Goal: Transaction & Acquisition: Purchase product/service

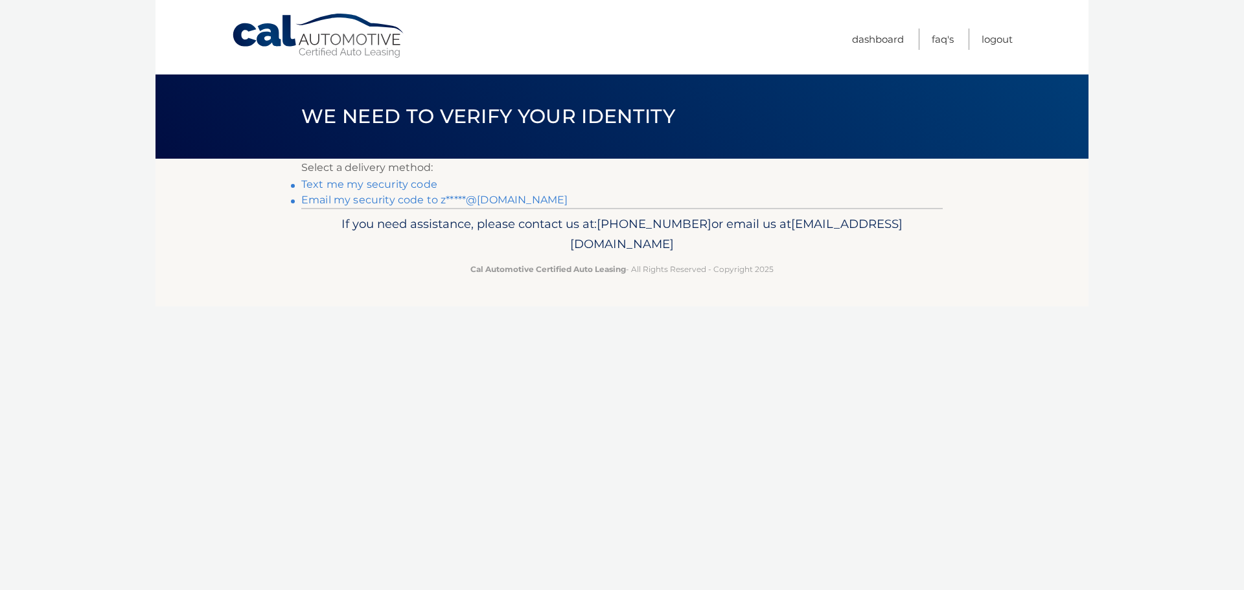
click at [412, 180] on link "Text me my security code" at bounding box center [369, 184] width 136 height 12
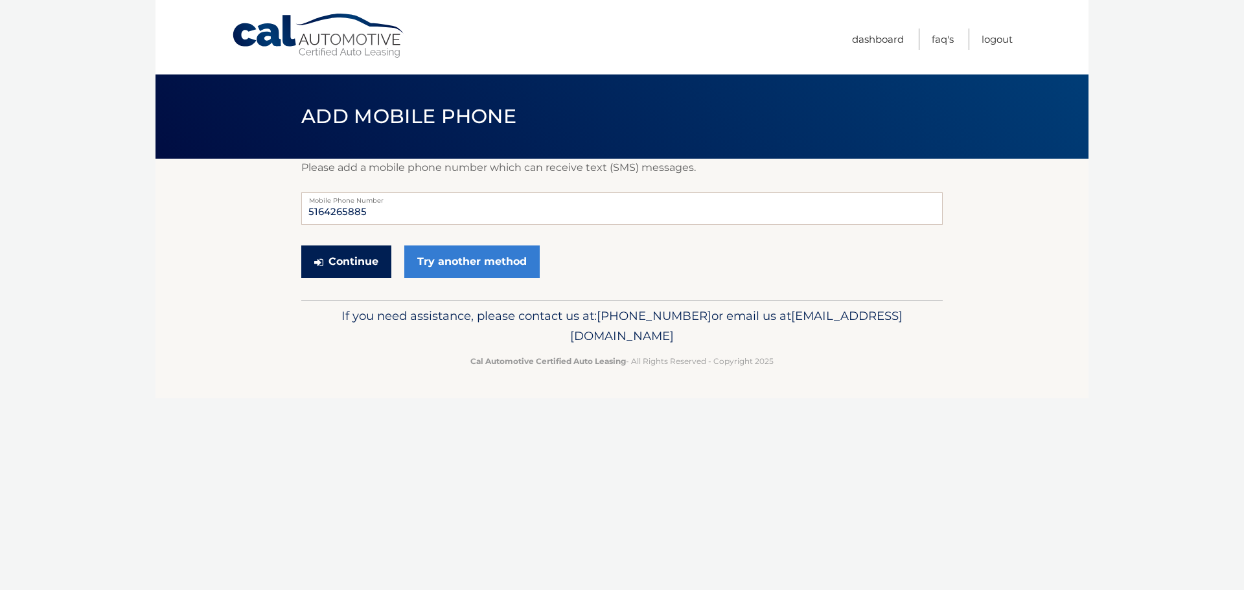
click at [363, 268] on button "Continue" at bounding box center [346, 262] width 90 height 32
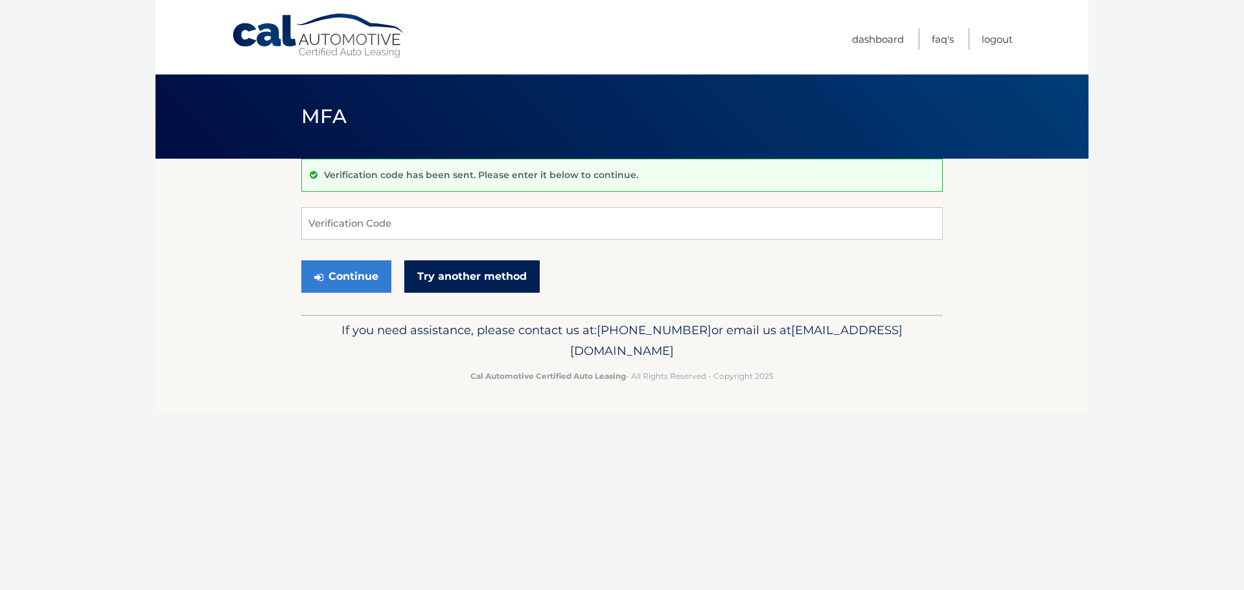
click at [498, 279] on link "Try another method" at bounding box center [471, 277] width 135 height 32
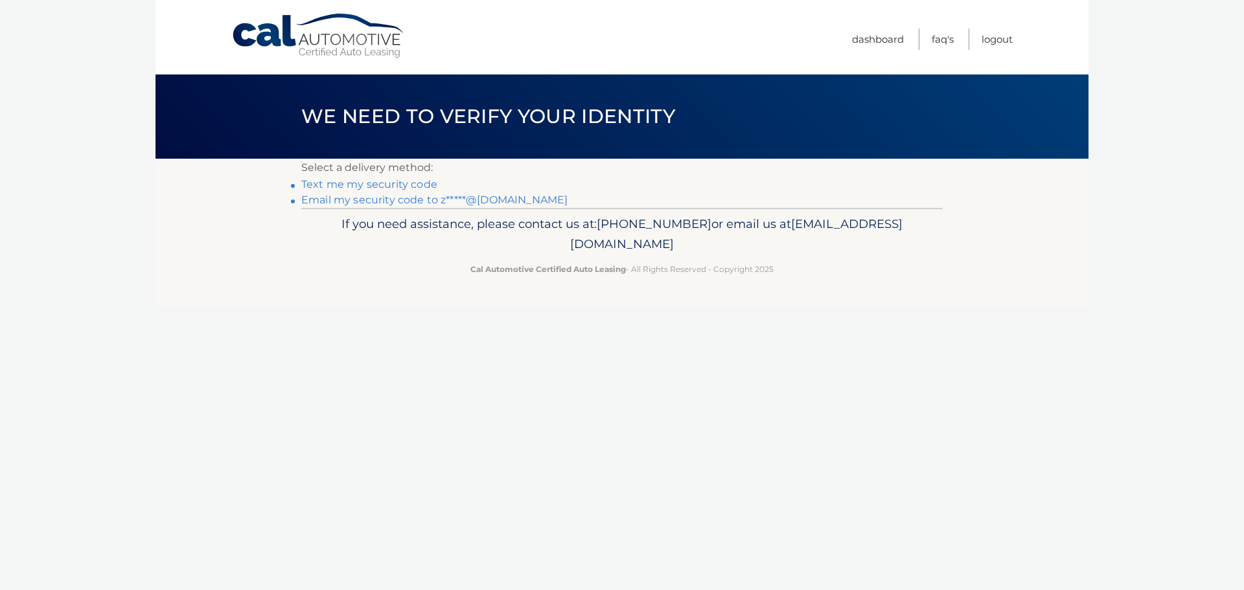
click at [489, 199] on link "Email my security code to z*****@[DOMAIN_NAME]" at bounding box center [434, 200] width 266 height 12
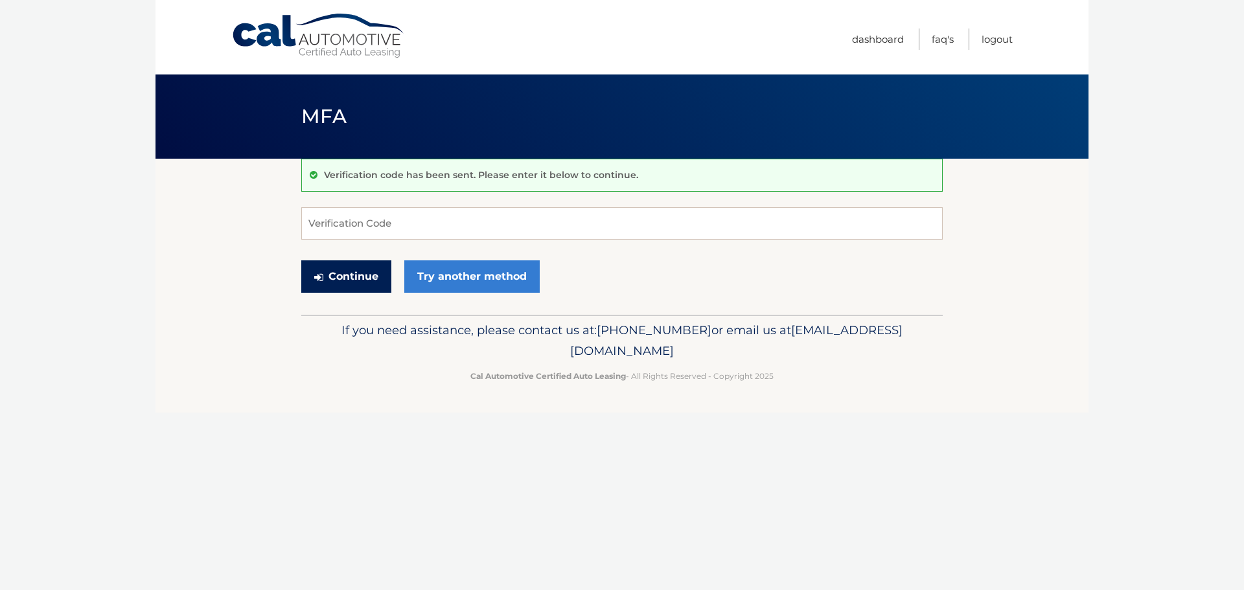
click at [349, 281] on button "Continue" at bounding box center [346, 277] width 90 height 32
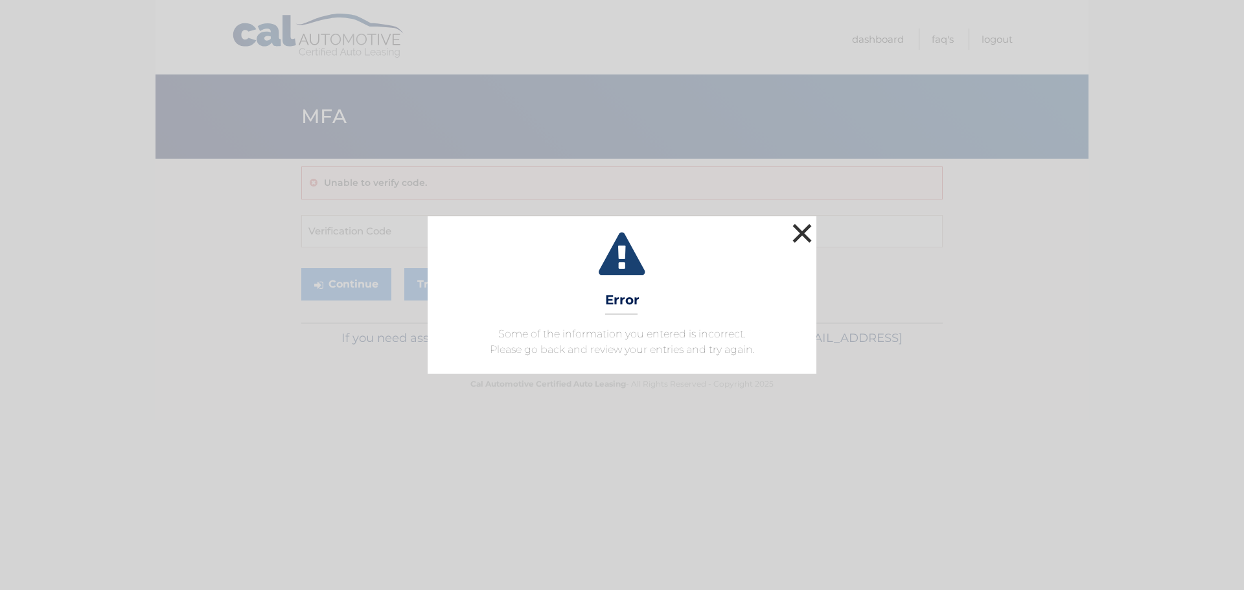
click at [806, 230] on button "×" at bounding box center [802, 233] width 26 height 26
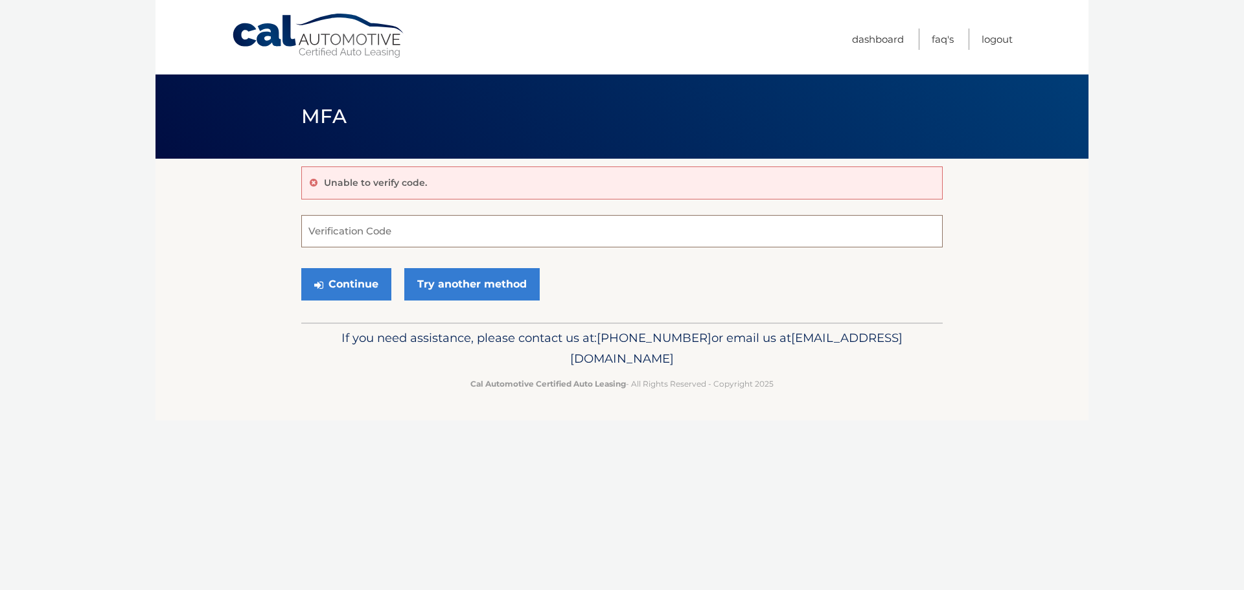
click at [522, 222] on input "Verification Code" at bounding box center [622, 231] width 642 height 32
type input "974995"
click at [366, 286] on button "Continue" at bounding box center [346, 284] width 90 height 32
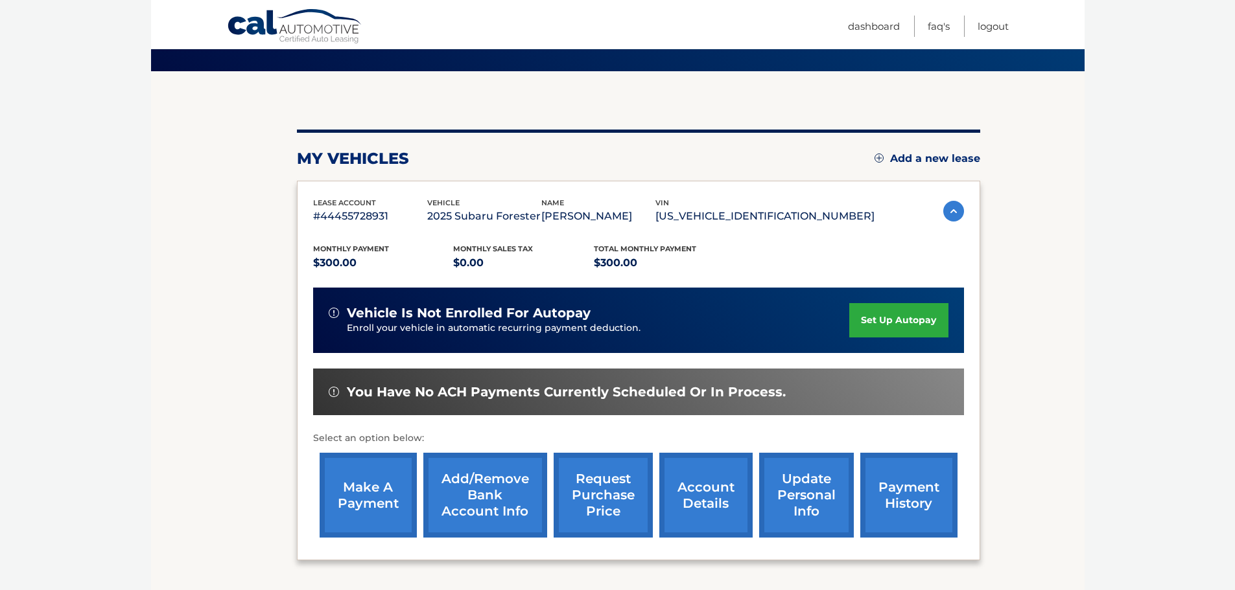
scroll to position [91, 0]
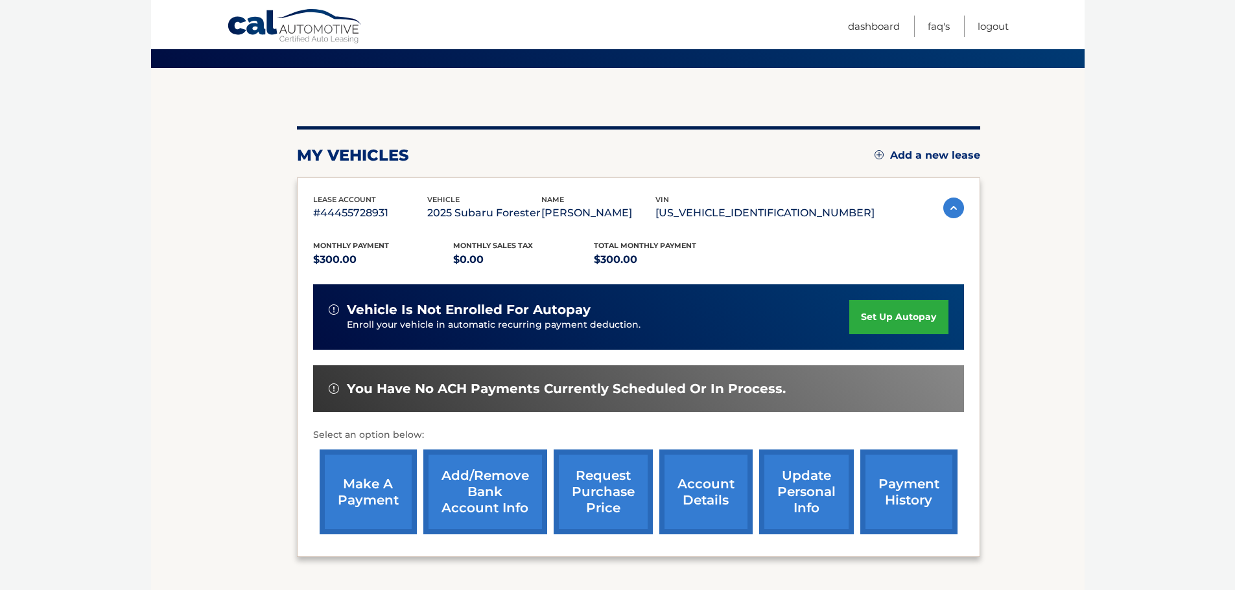
click at [385, 488] on link "make a payment" at bounding box center [368, 492] width 97 height 85
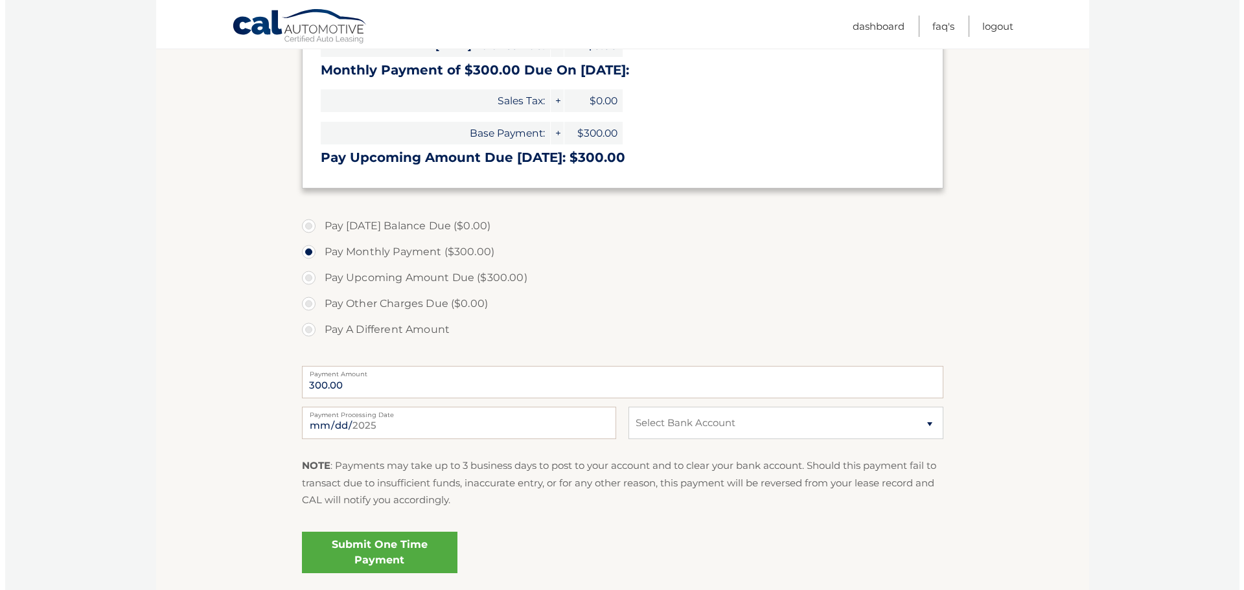
scroll to position [277, 0]
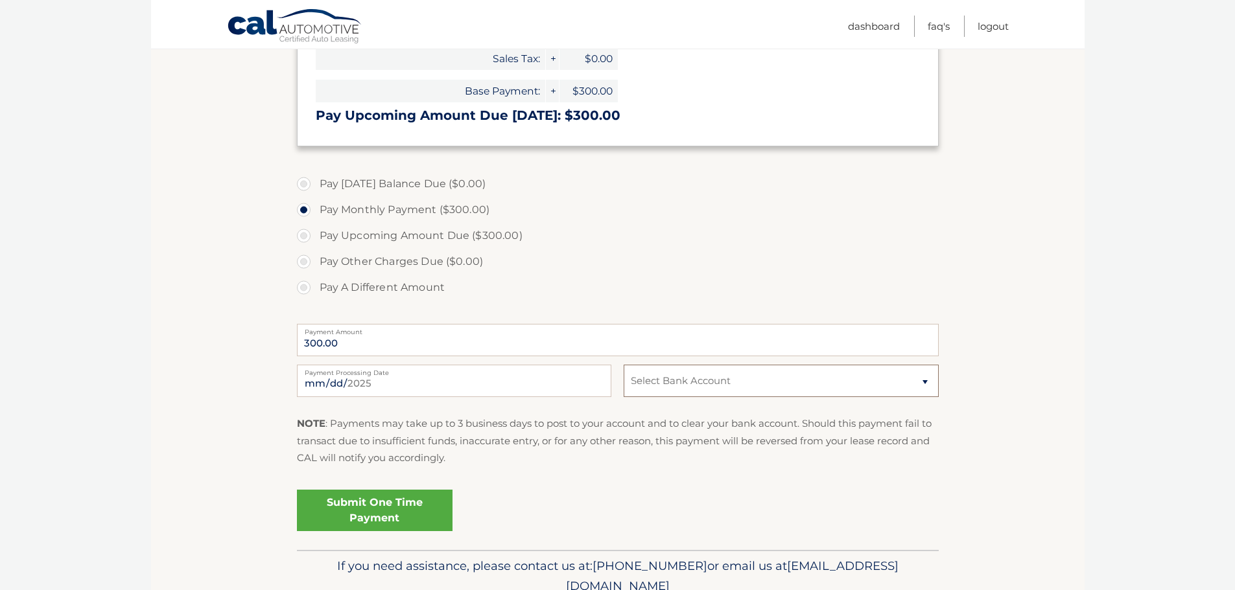
click at [926, 382] on select "Select Bank Account Checking JOVIA FINANCIAL FEDERAL CREDIT UNIO *****4029 Chec…" at bounding box center [781, 381] width 314 height 32
select select "NzMzMDY2YTQtOGQzYy00NjhkLTk1YTktM2I4OTE3ZDJmMDg4"
click at [624, 365] on select "Select Bank Account Checking JOVIA FINANCIAL FEDERAL CREDIT UNIO *****4029 Chec…" at bounding box center [781, 381] width 314 height 32
click at [384, 515] on link "Submit One Time Payment" at bounding box center [375, 510] width 156 height 41
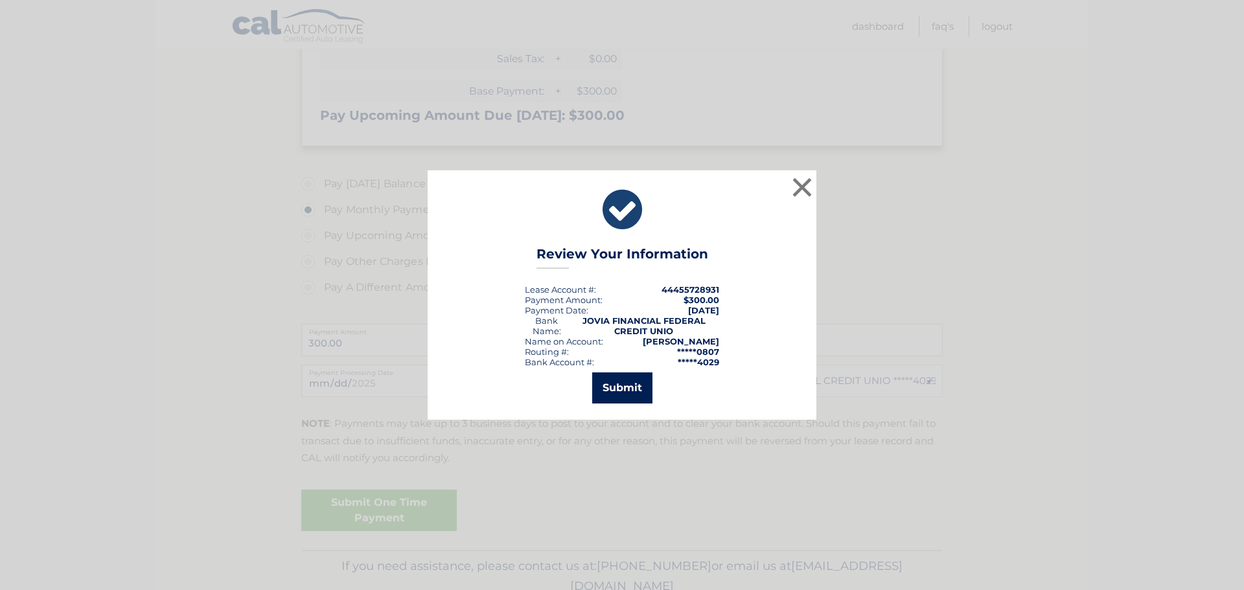
click at [629, 403] on button "Submit" at bounding box center [622, 388] width 60 height 31
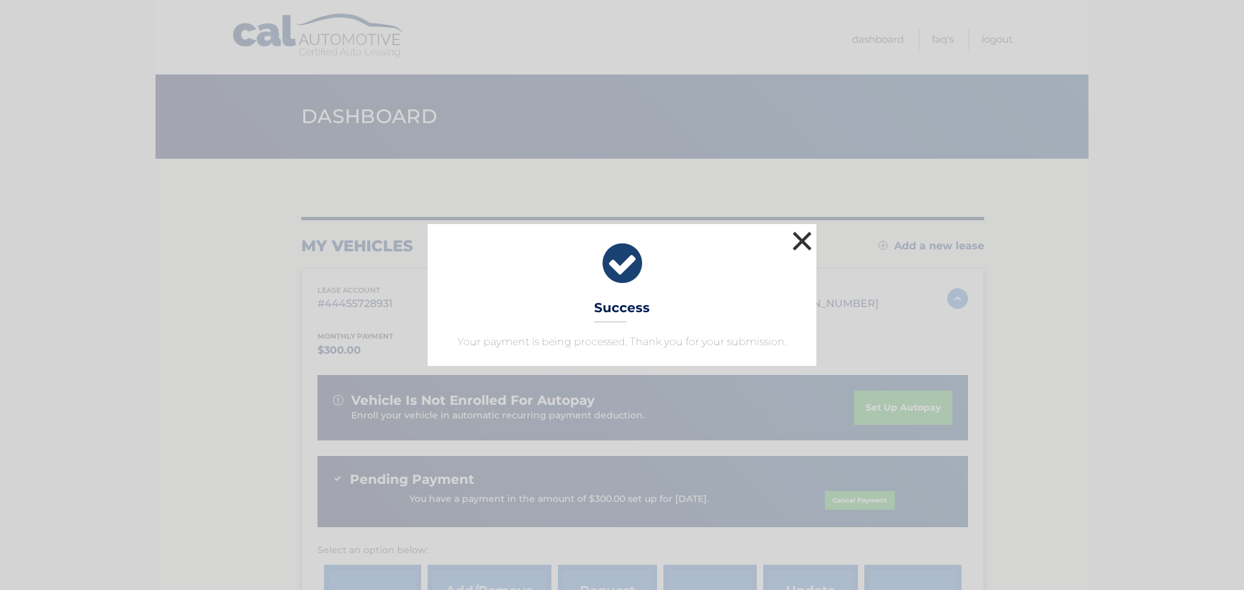
click at [803, 240] on button "×" at bounding box center [802, 241] width 26 height 26
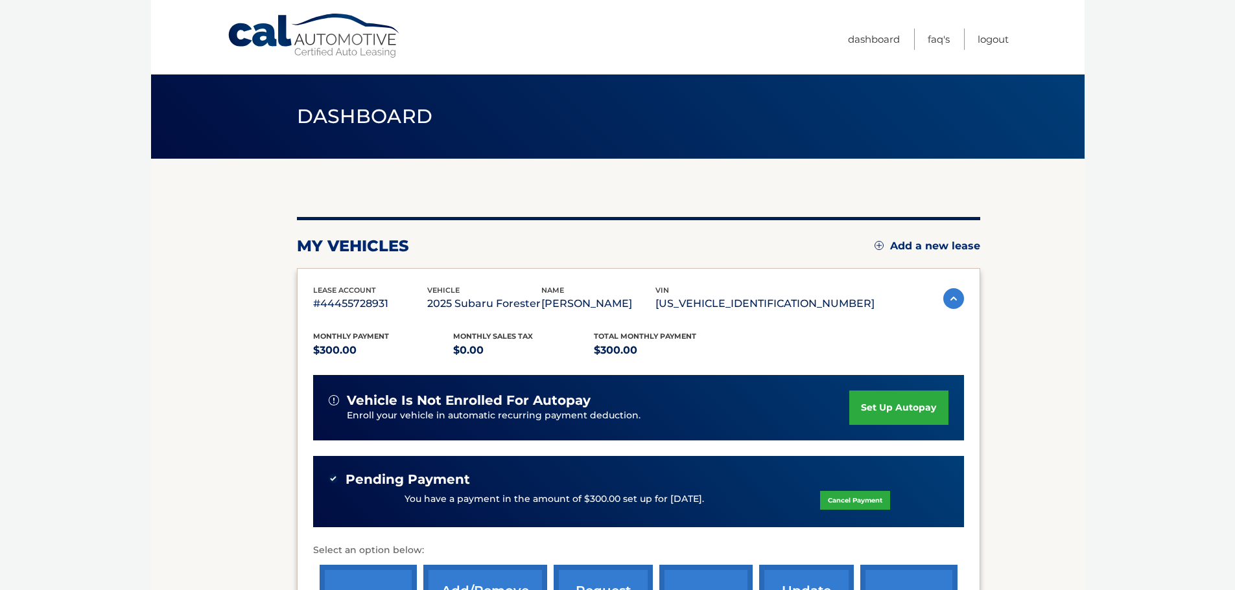
drag, startPoint x: 1234, startPoint y: 68, endPoint x: 1244, endPoint y: 134, distance: 66.8
click at [1235, 134] on html "Cal Automotive Menu Dashboard FAQ's Logout" at bounding box center [617, 295] width 1235 height 590
click at [995, 36] on link "Logout" at bounding box center [992, 39] width 31 height 21
